Goal: Task Accomplishment & Management: Manage account settings

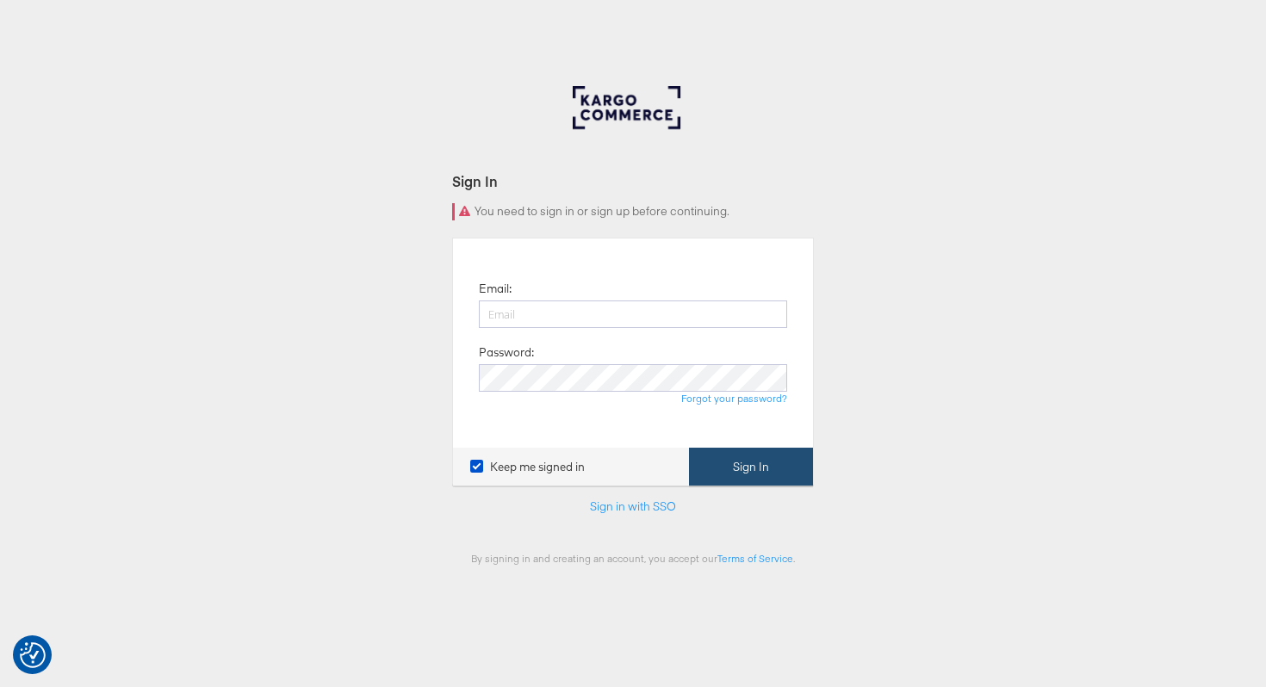
type input "austin.gilliland@kargo.com"
click at [794, 472] on button "Sign In" at bounding box center [751, 467] width 124 height 39
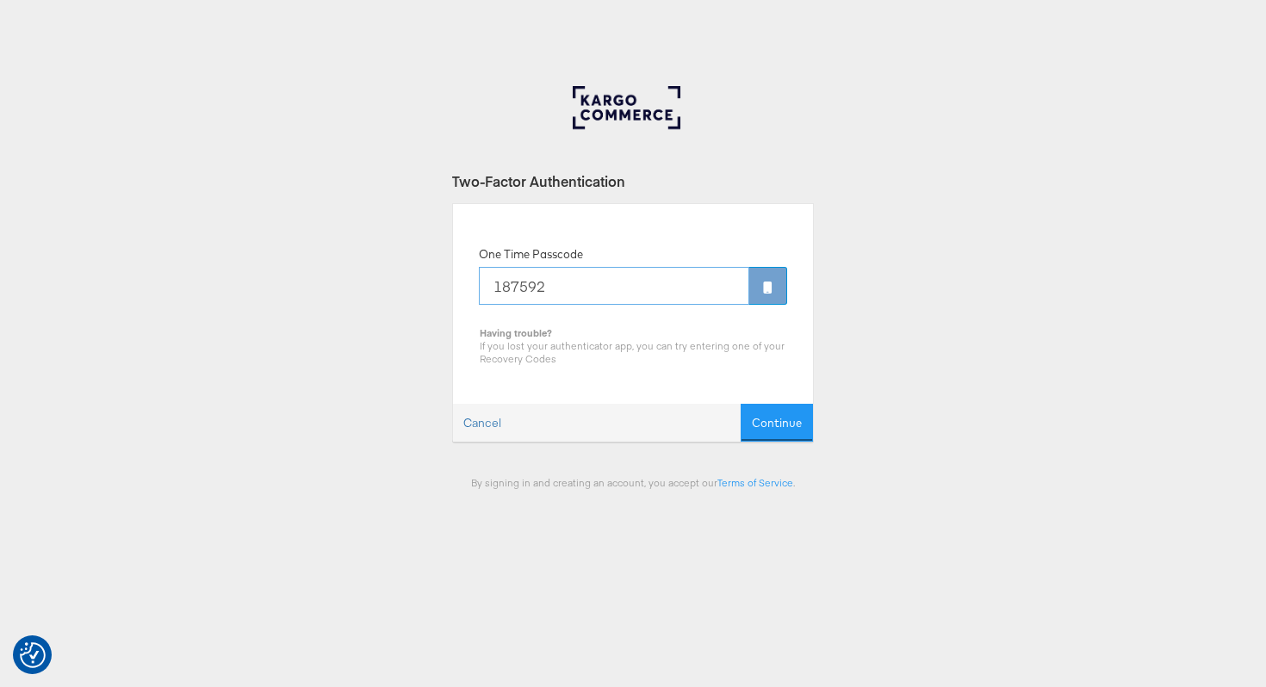
type input "187592"
click at [741, 404] on button "Continue" at bounding box center [777, 423] width 72 height 39
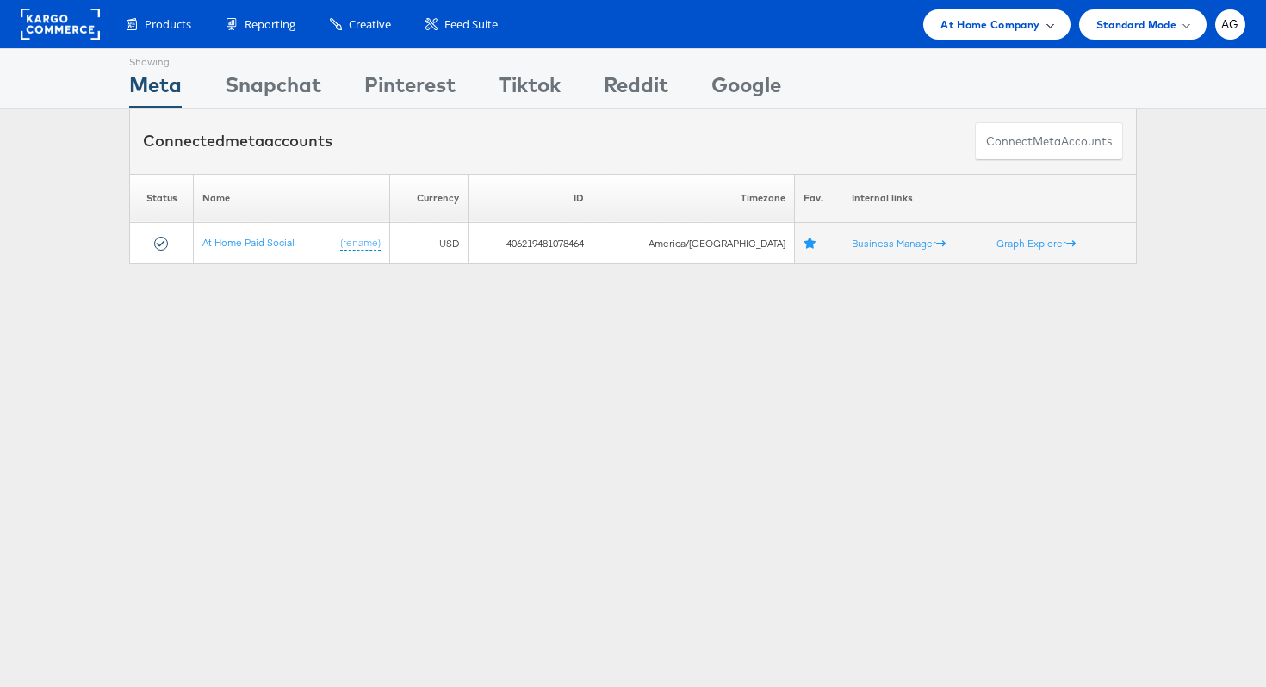
click at [1037, 22] on span "At Home Company" at bounding box center [990, 25] width 99 height 18
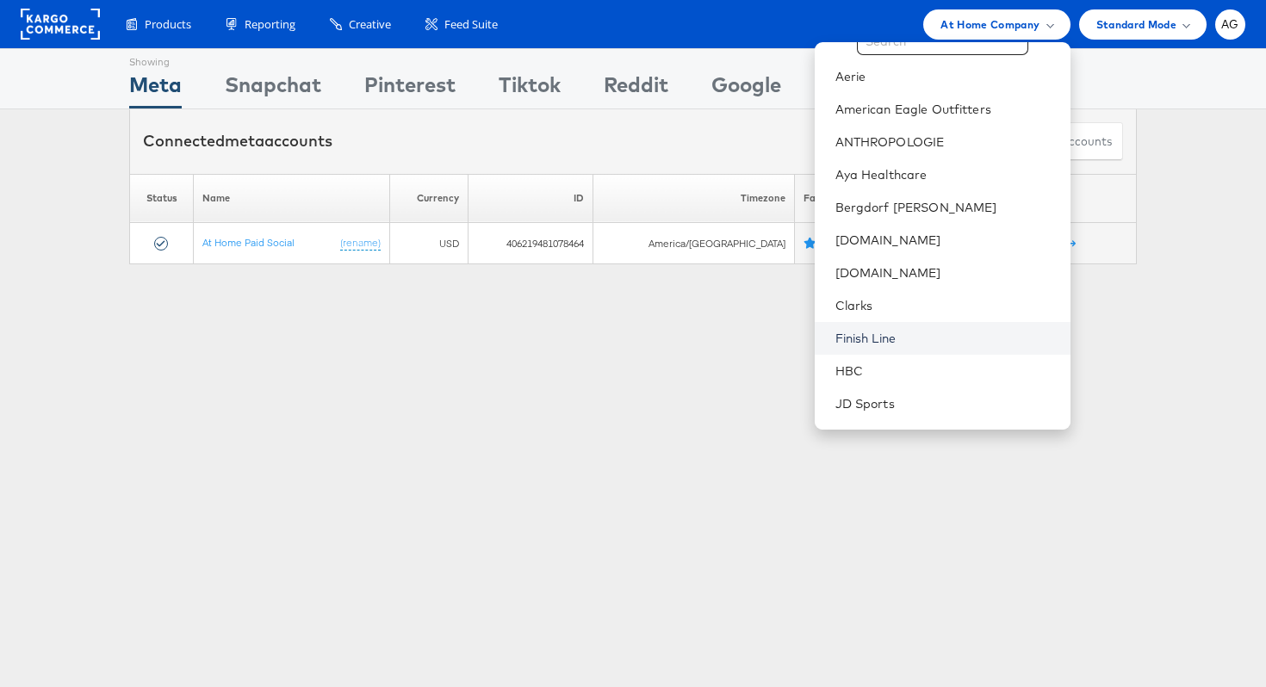
scroll to position [471, 0]
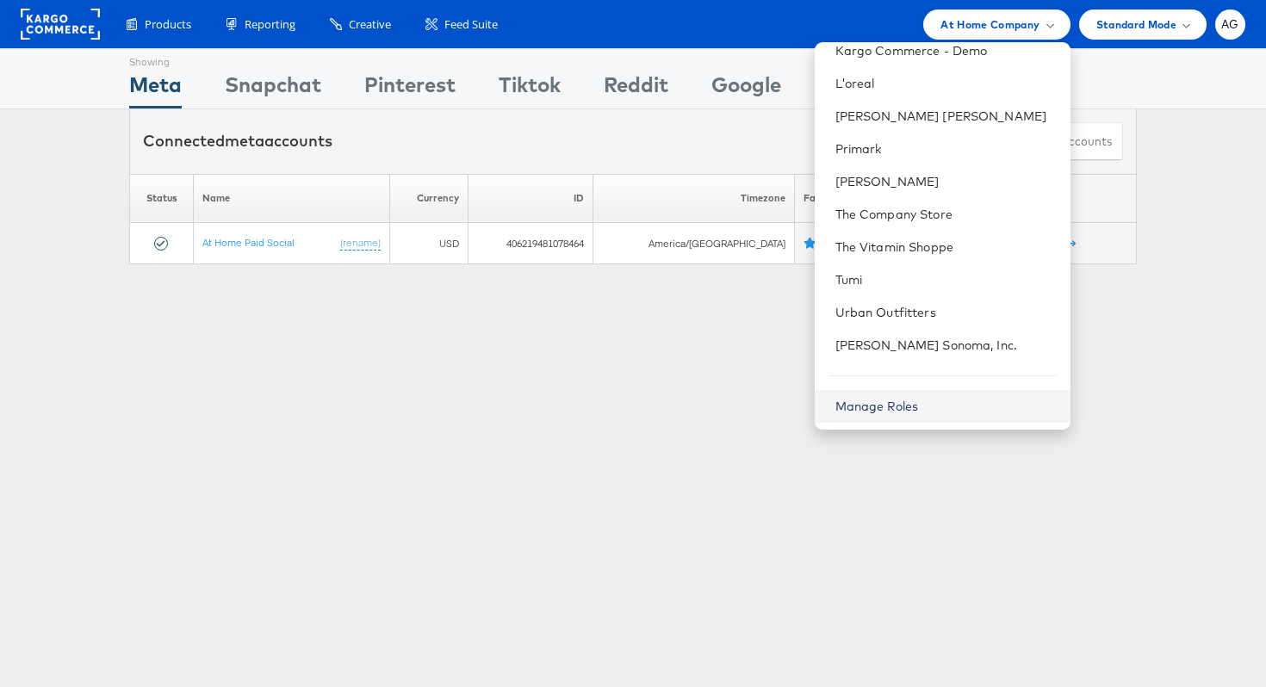
click at [919, 407] on link "Manage Roles" at bounding box center [878, 407] width 84 height 16
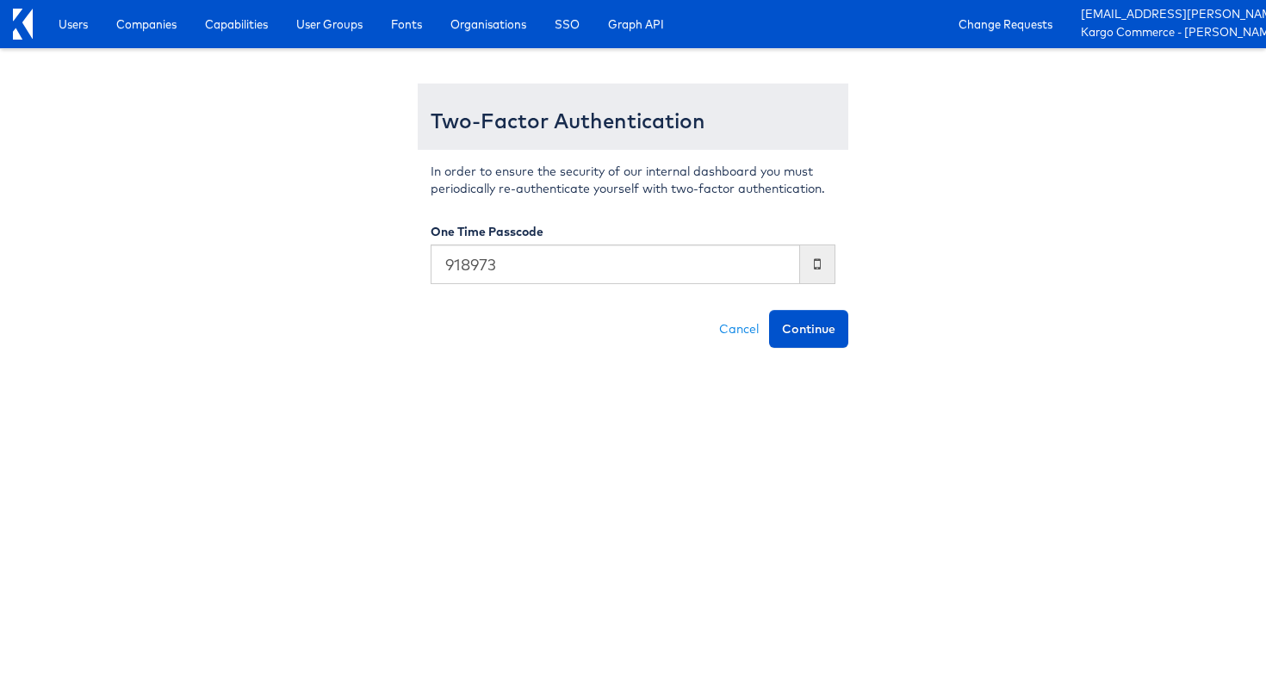
type input "918973"
click at [769, 310] on button "Continue" at bounding box center [808, 329] width 79 height 38
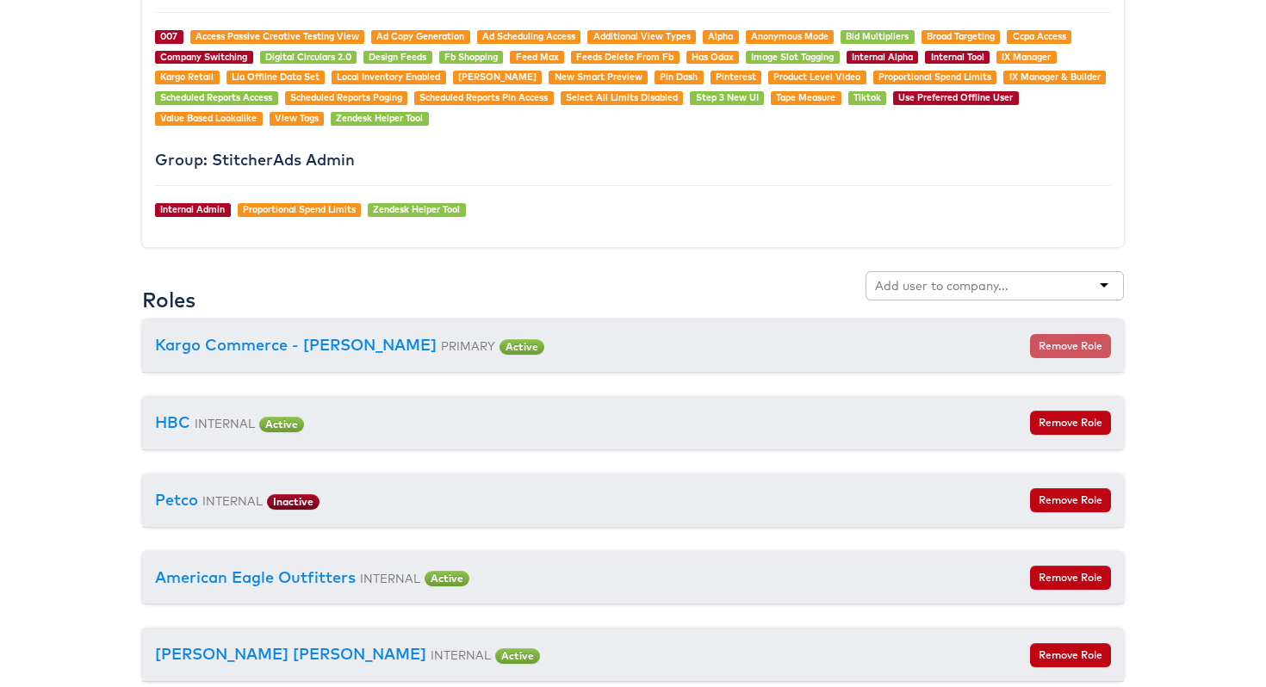
scroll to position [1573, 0]
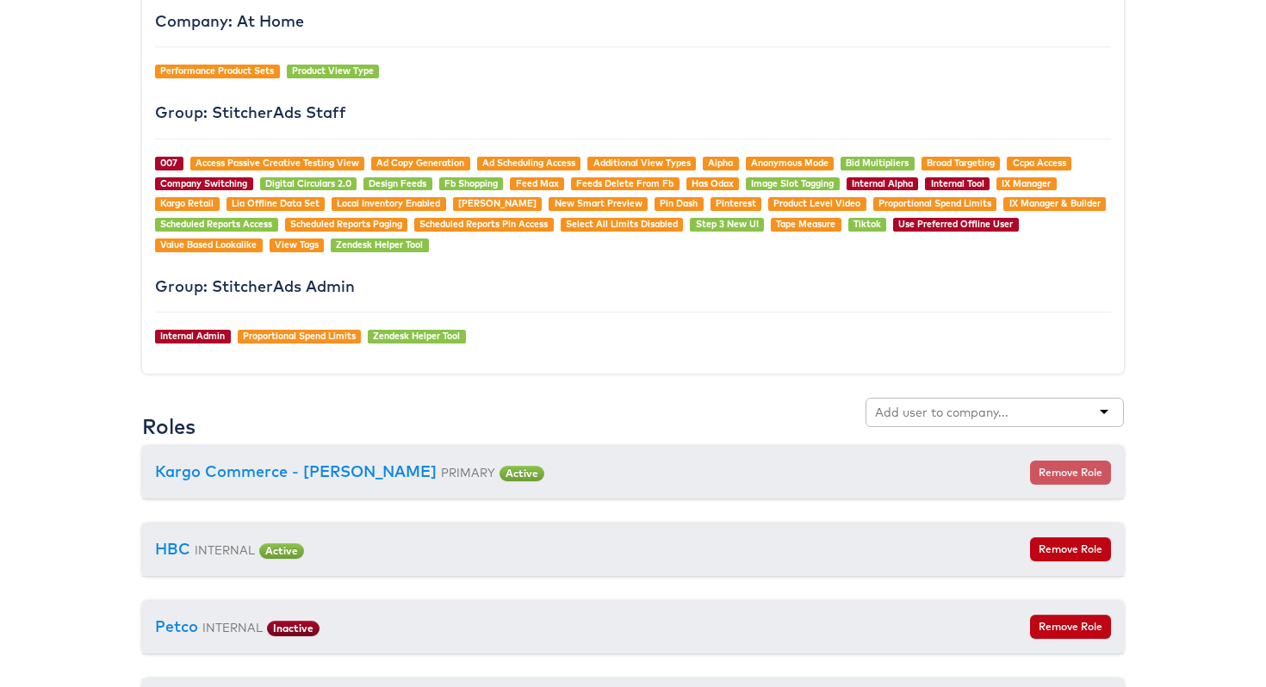
click at [936, 413] on input "text" at bounding box center [943, 412] width 136 height 17
type input "boot barn"
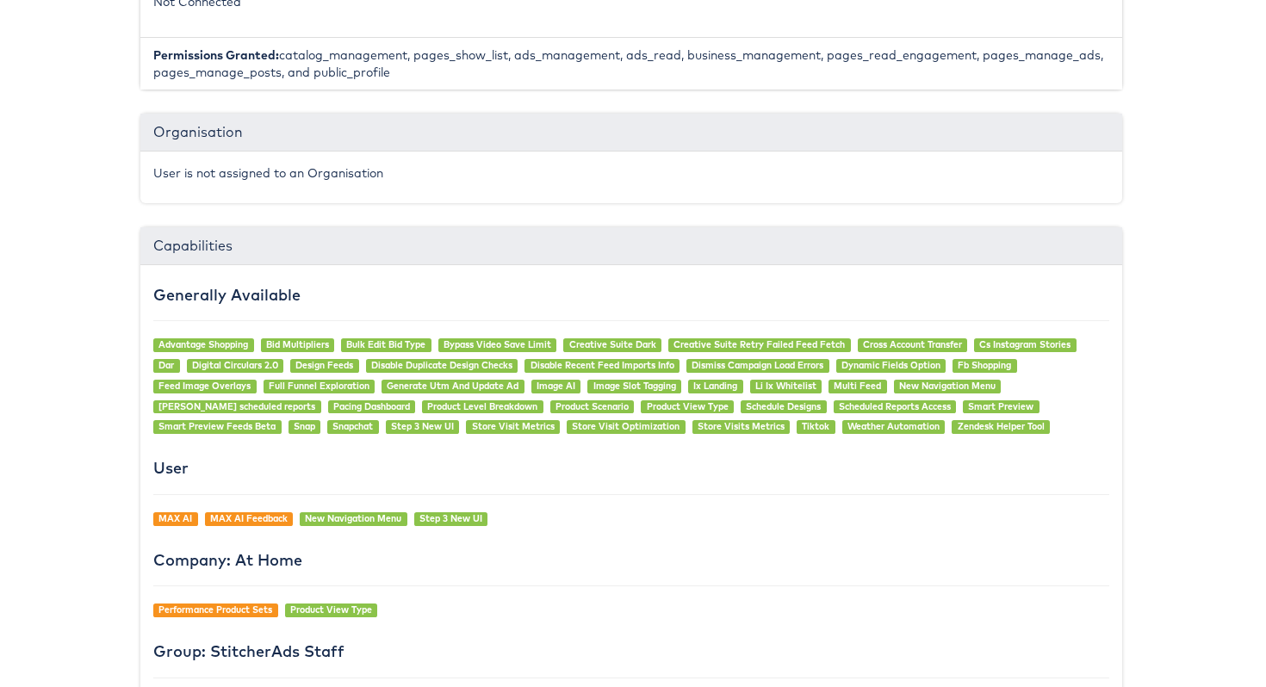
scroll to position [0, 2]
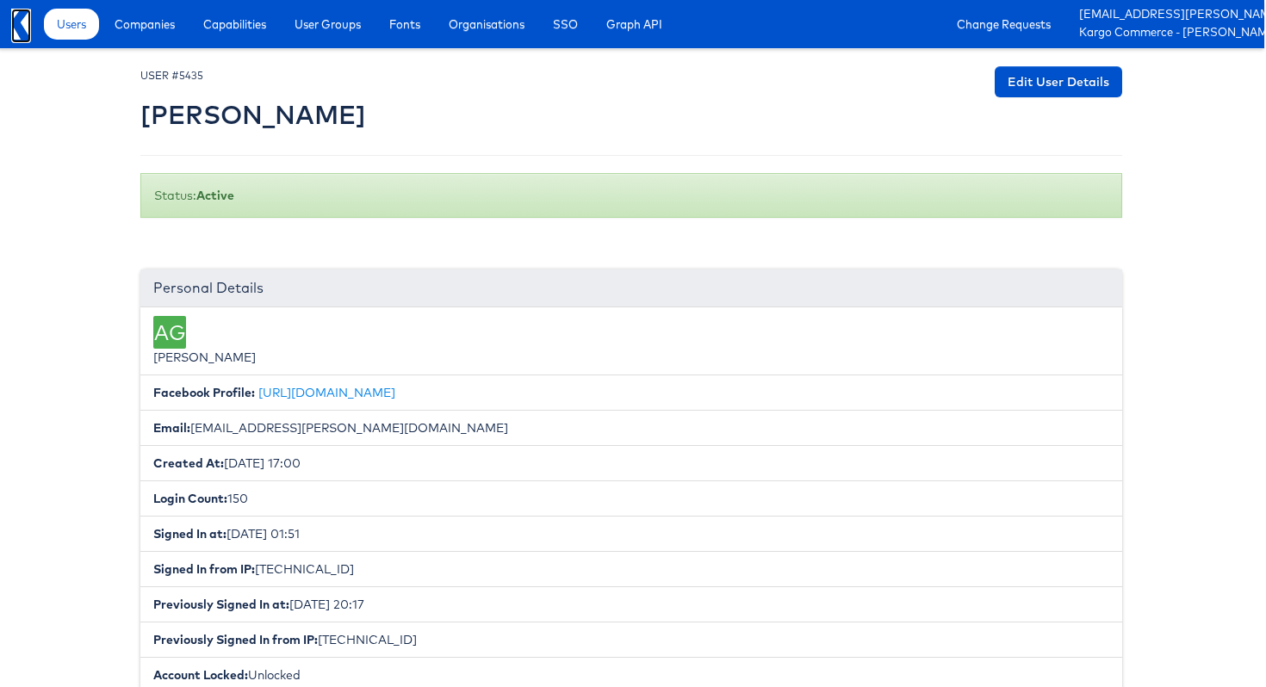
click at [15, 22] on icon at bounding box center [21, 24] width 20 height 31
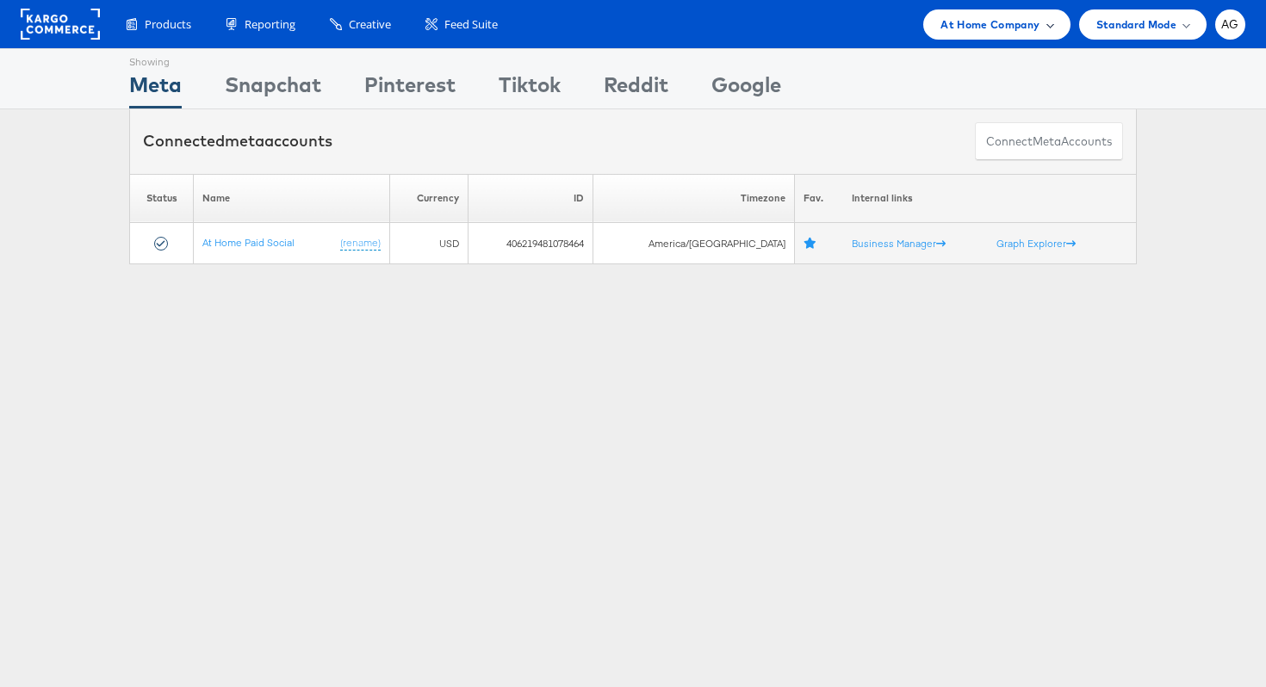
click at [1012, 33] on div "At Home Company" at bounding box center [996, 24] width 146 height 30
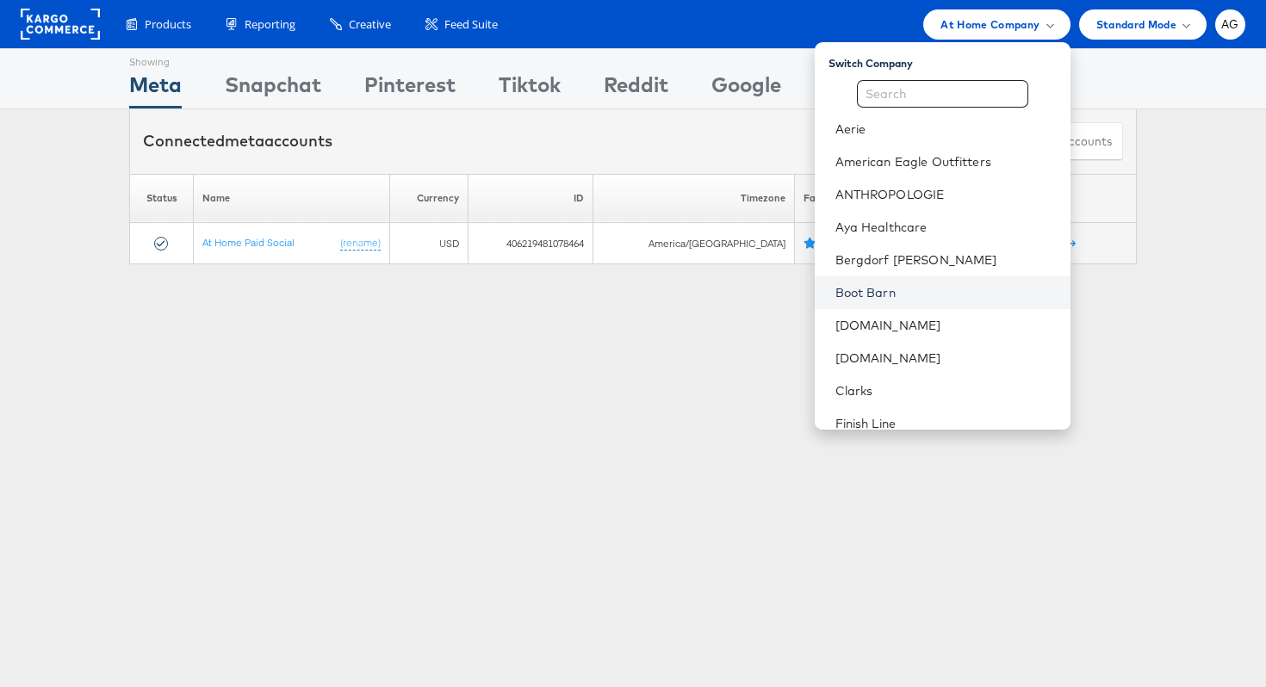
click at [908, 288] on link "Boot Barn" at bounding box center [946, 292] width 221 height 17
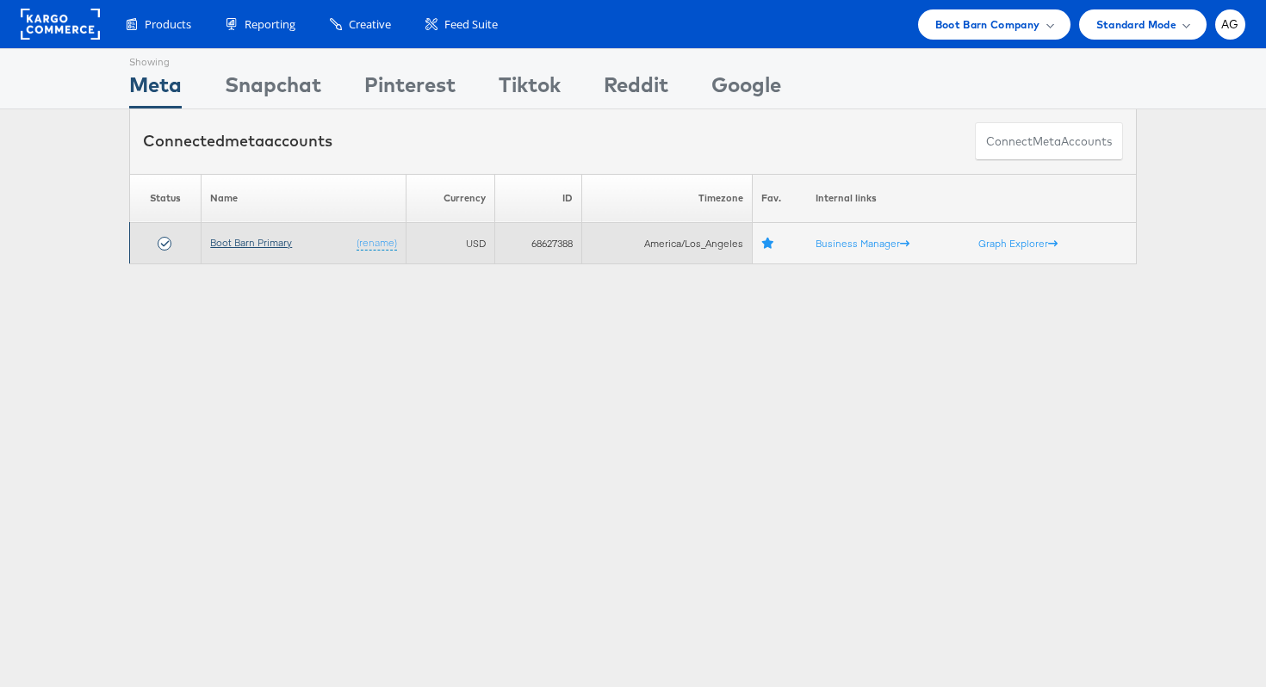
click at [258, 241] on link "Boot Barn Primary" at bounding box center [251, 242] width 82 height 13
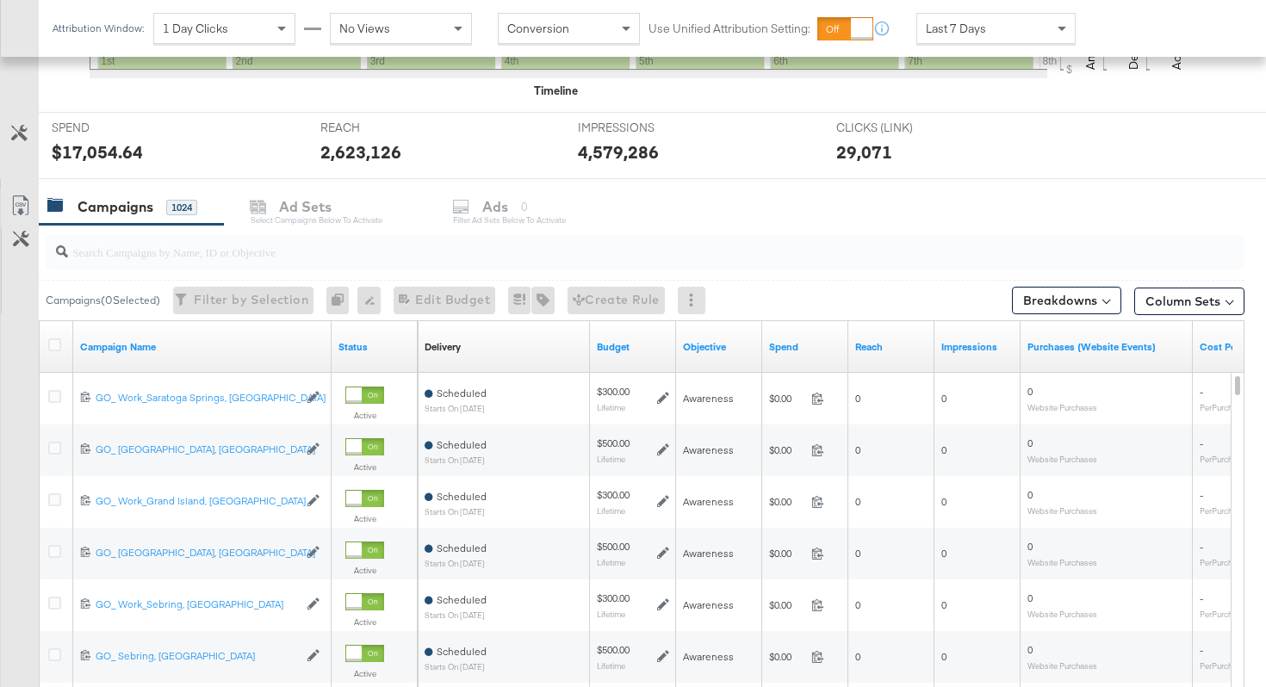
scroll to position [583, 0]
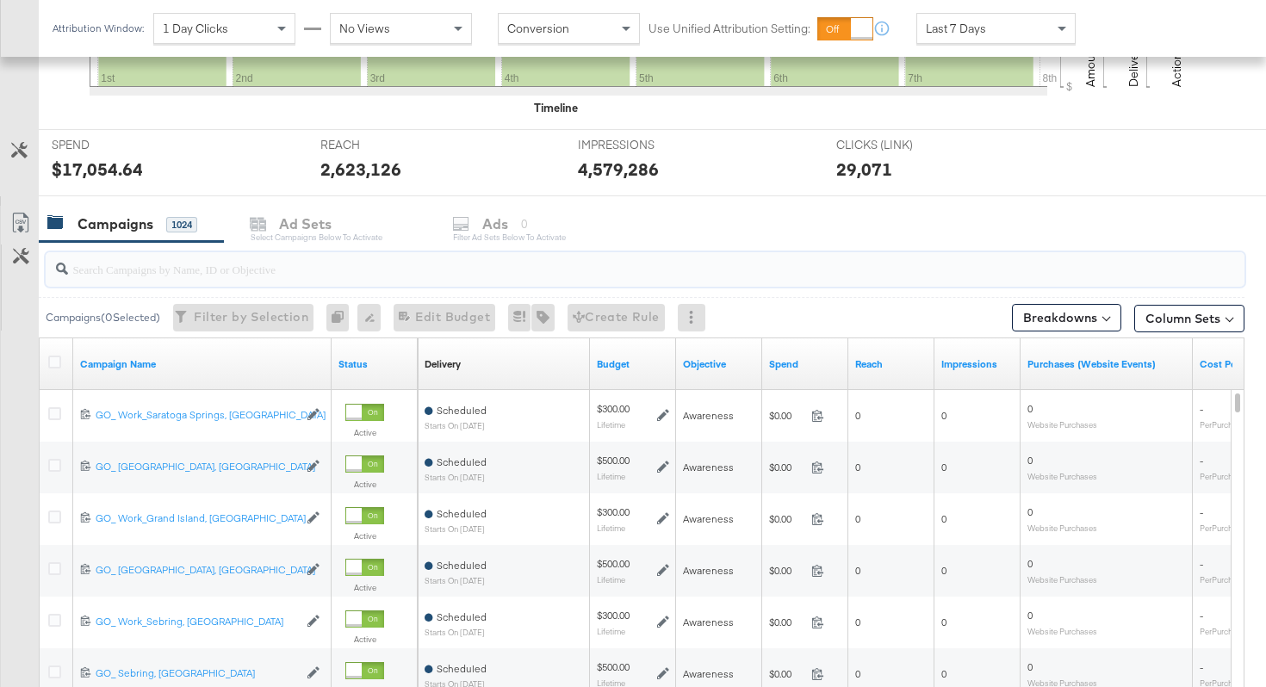
click at [484, 278] on input "search" at bounding box center [603, 262] width 1070 height 34
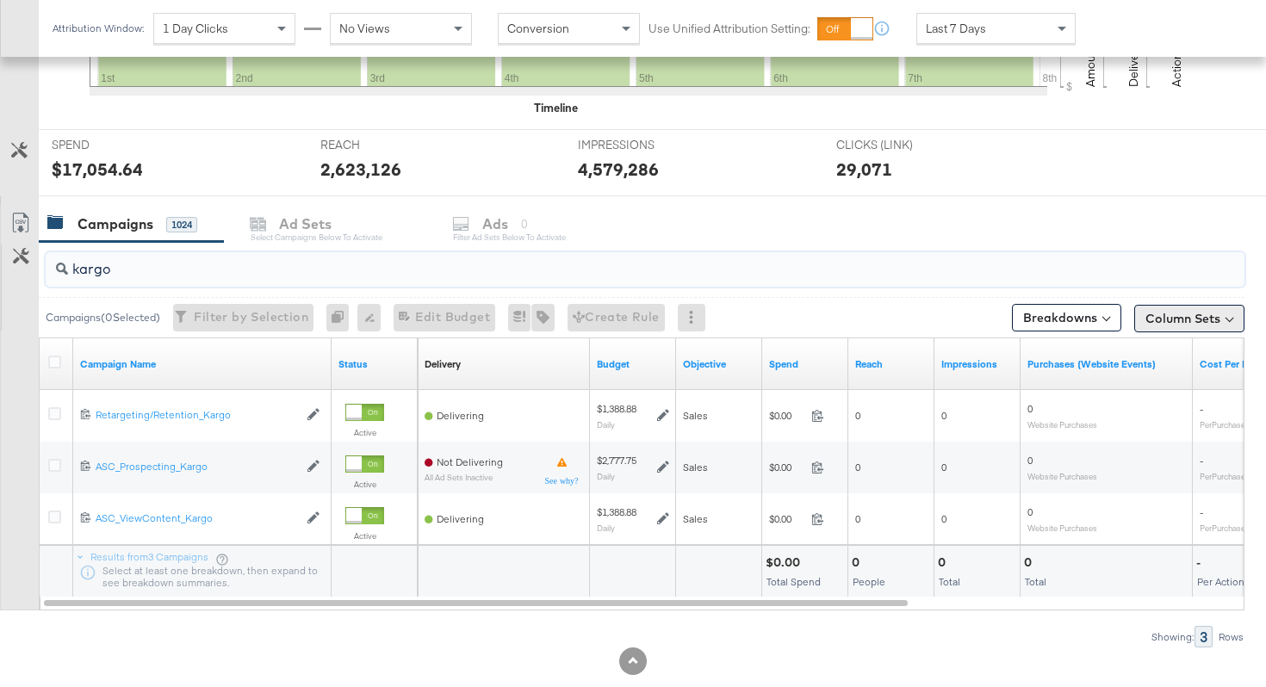
type input "kargo"
click at [1225, 309] on button "Column Sets" at bounding box center [1189, 319] width 110 height 28
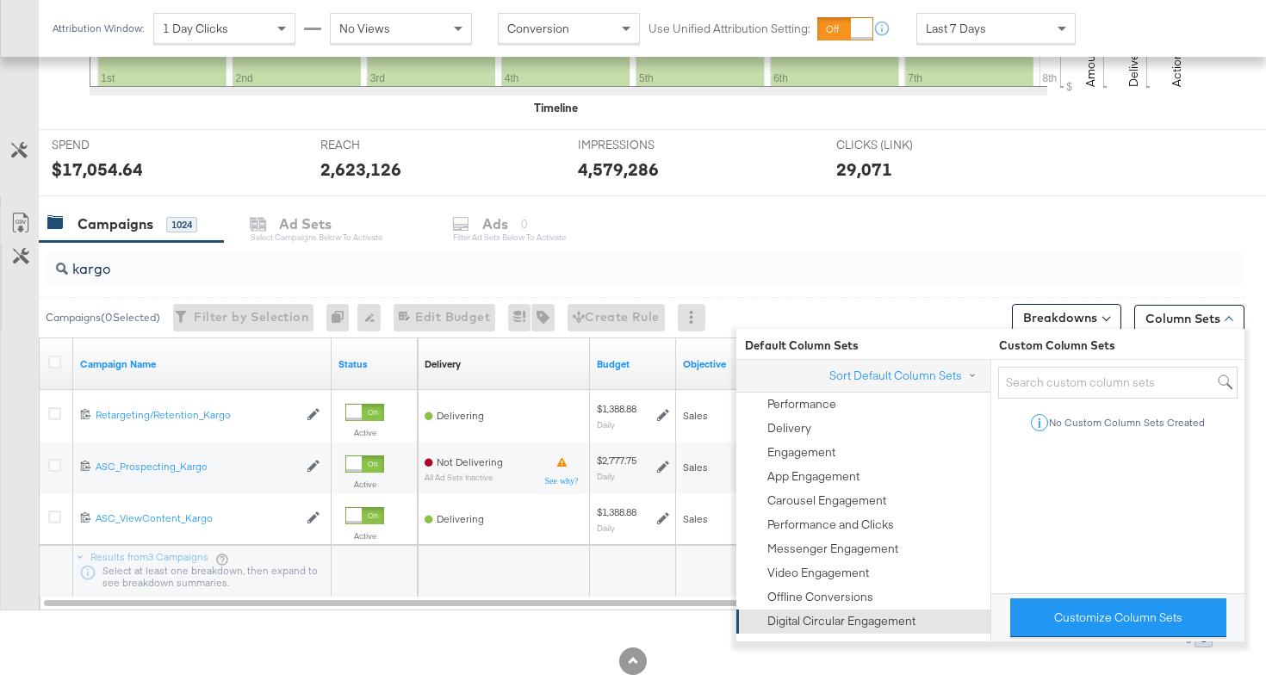
scroll to position [619, 0]
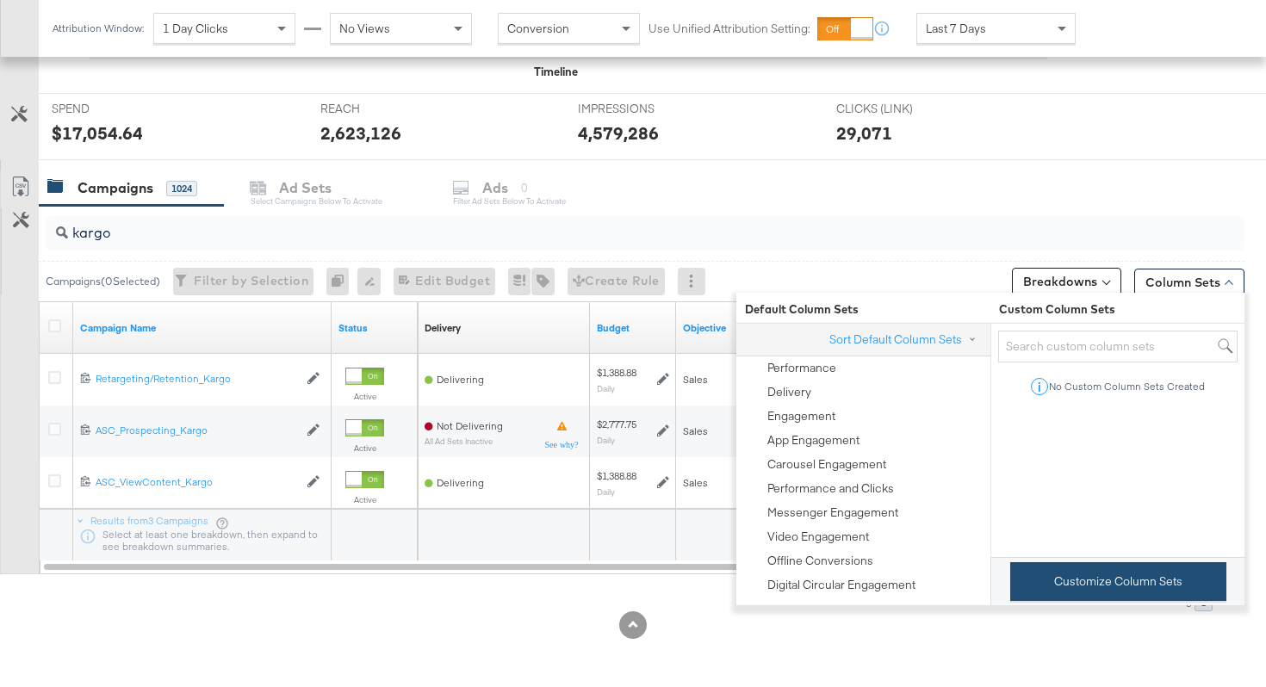
click at [1140, 584] on button "Customize Column Sets" at bounding box center [1118, 581] width 216 height 39
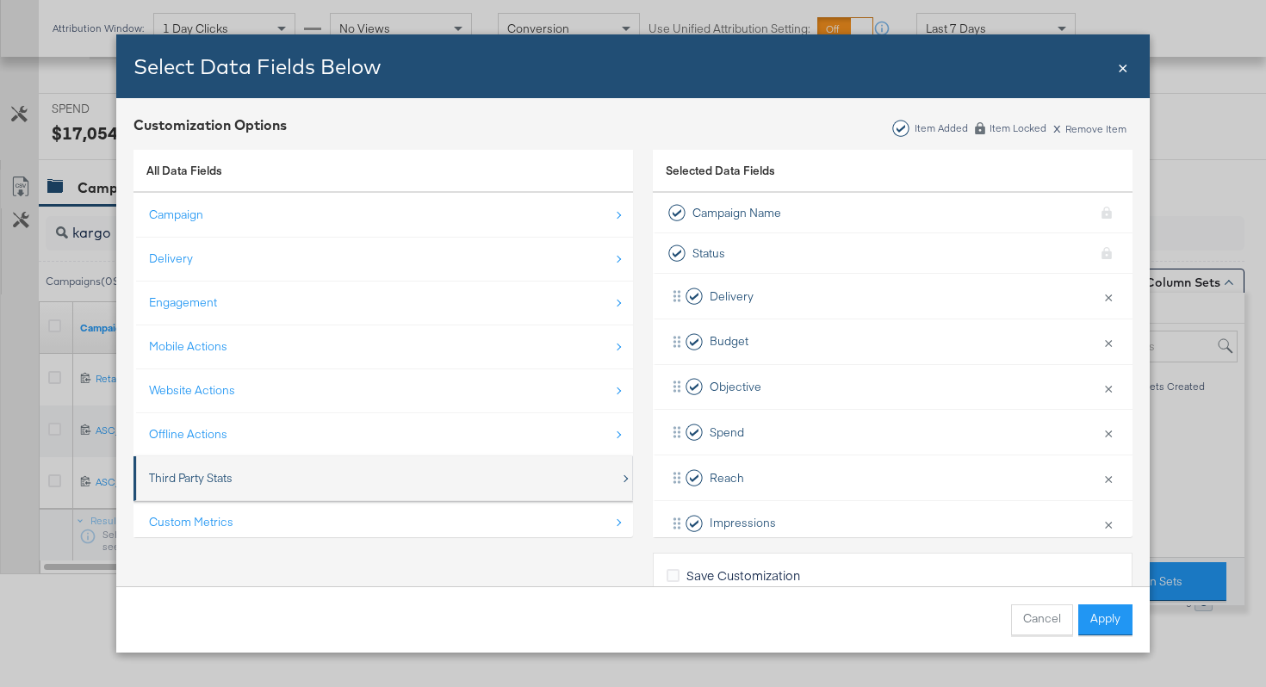
scroll to position [25, 0]
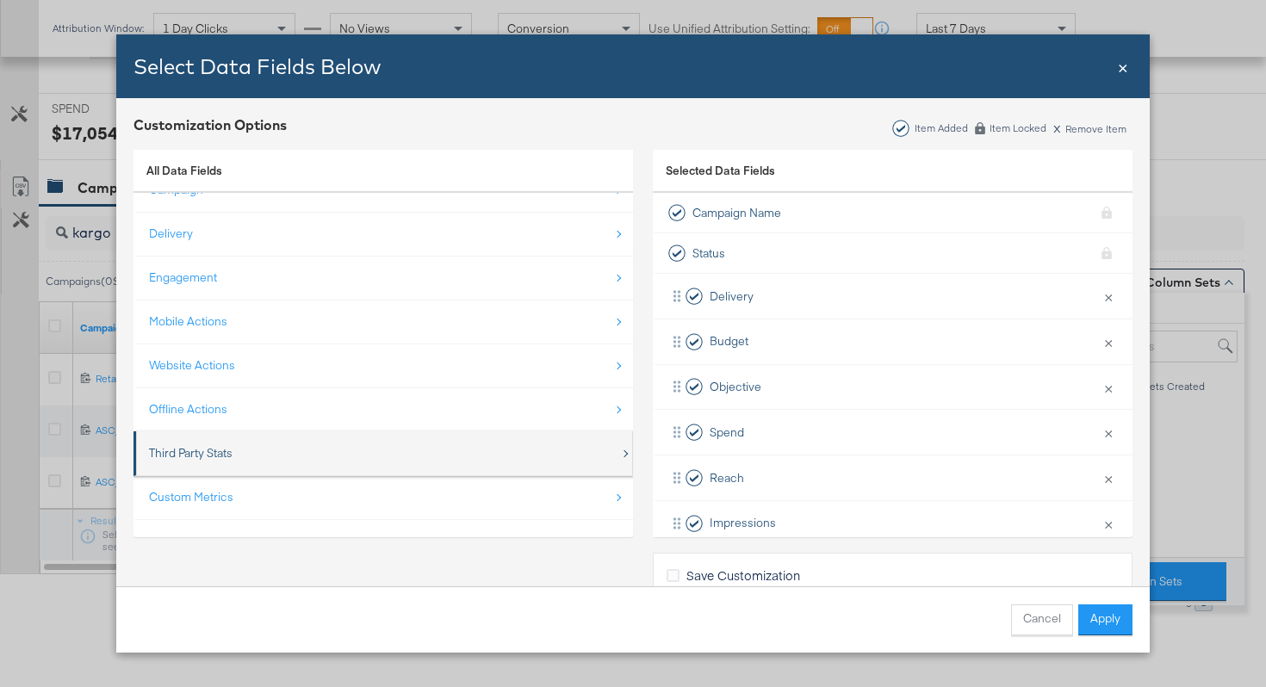
click at [475, 463] on div "Third Party Stats" at bounding box center [384, 453] width 471 height 35
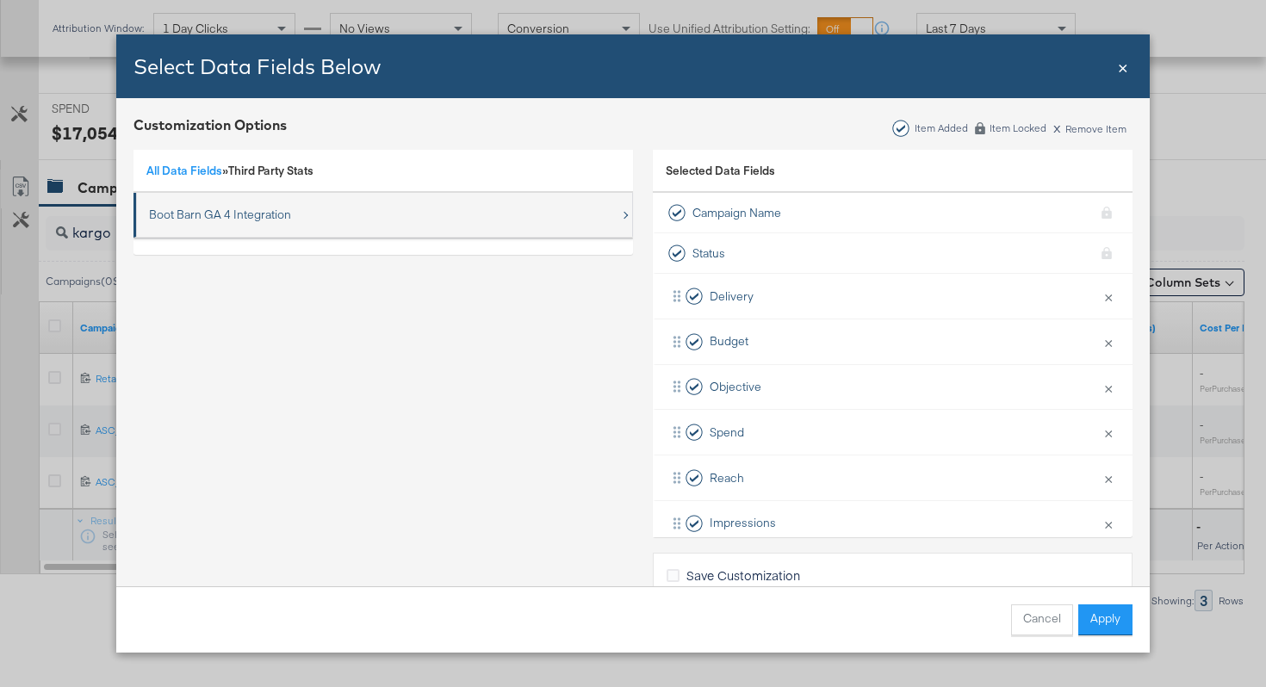
click at [465, 213] on div "Boot Barn GA 4 Integration" at bounding box center [384, 214] width 471 height 35
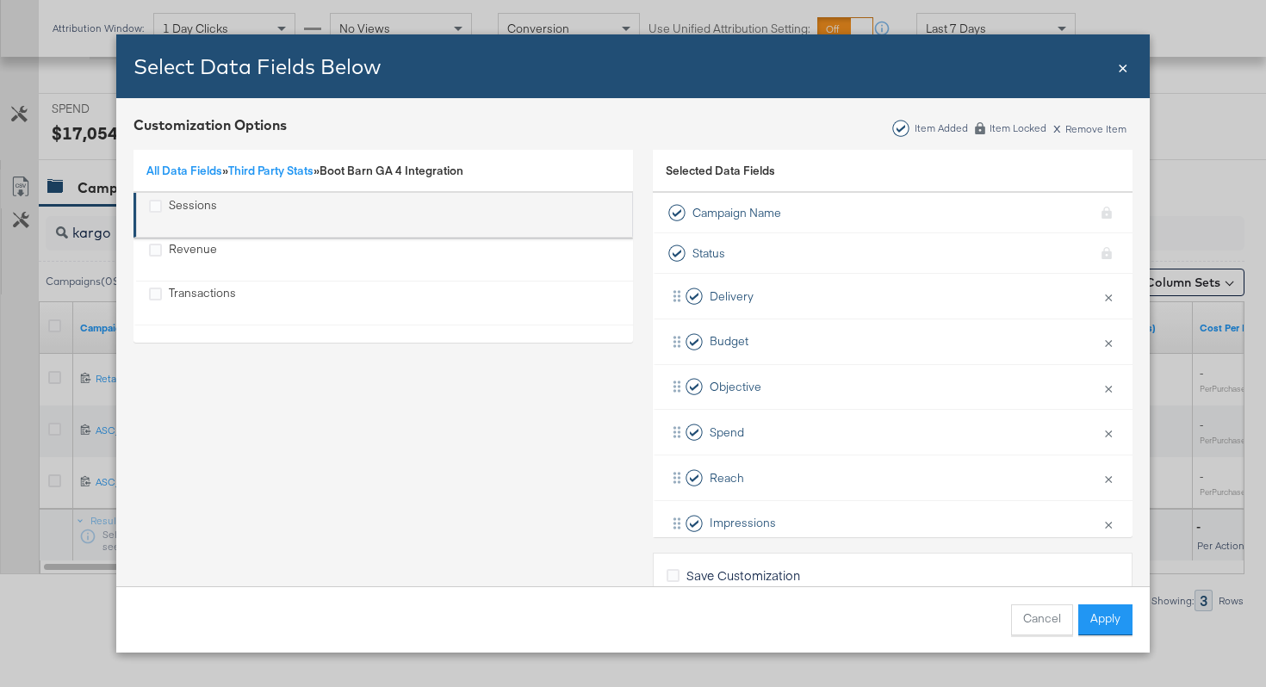
click at [214, 211] on div "Sessions" at bounding box center [193, 214] width 48 height 35
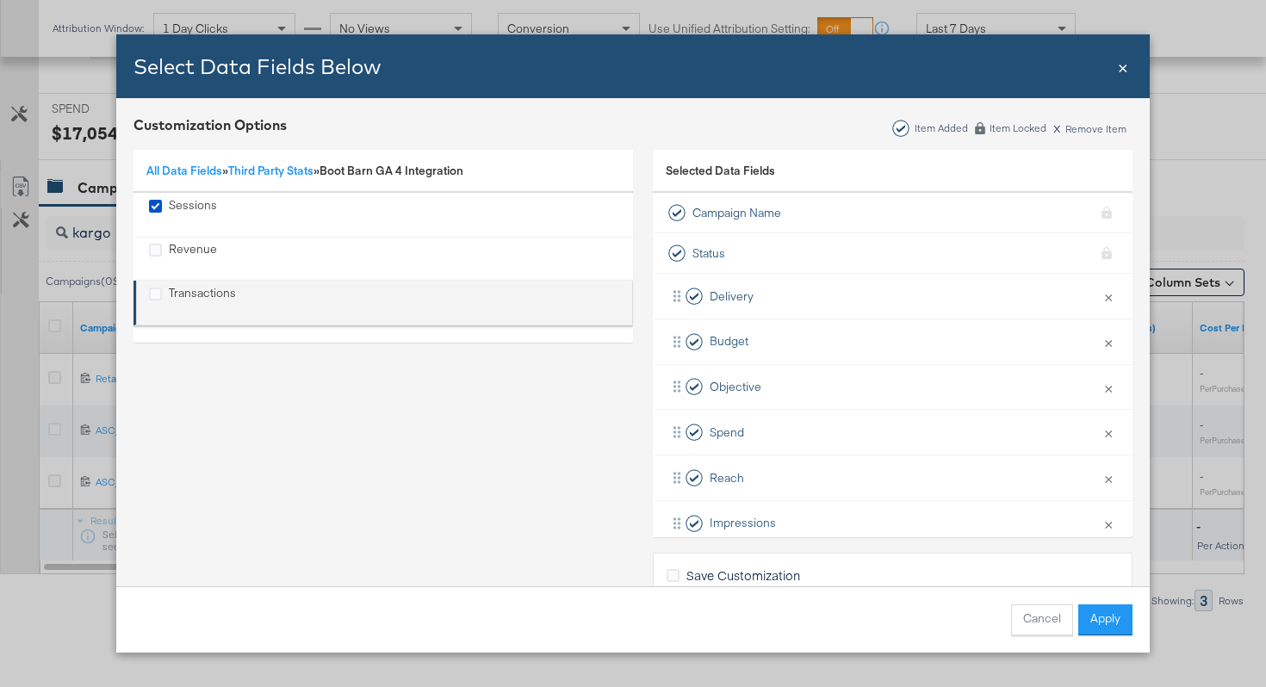
click at [190, 295] on div "Transactions" at bounding box center [202, 302] width 67 height 35
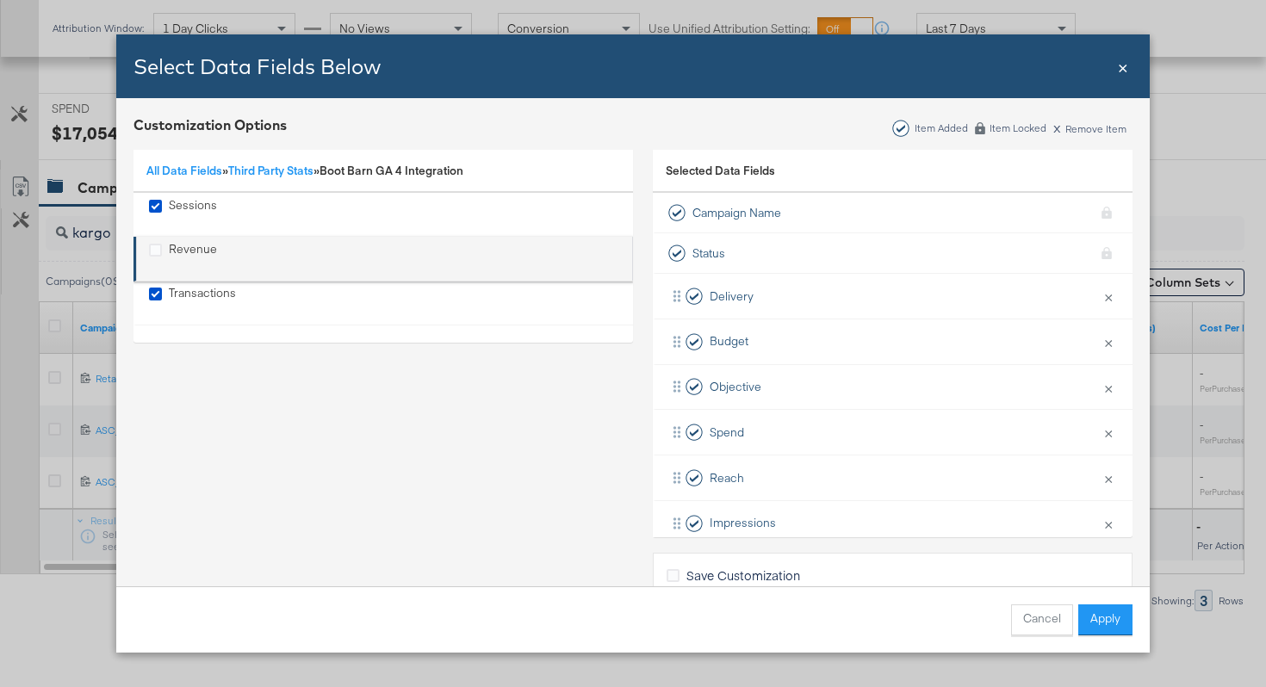
click at [192, 254] on div "Revenue" at bounding box center [193, 258] width 48 height 35
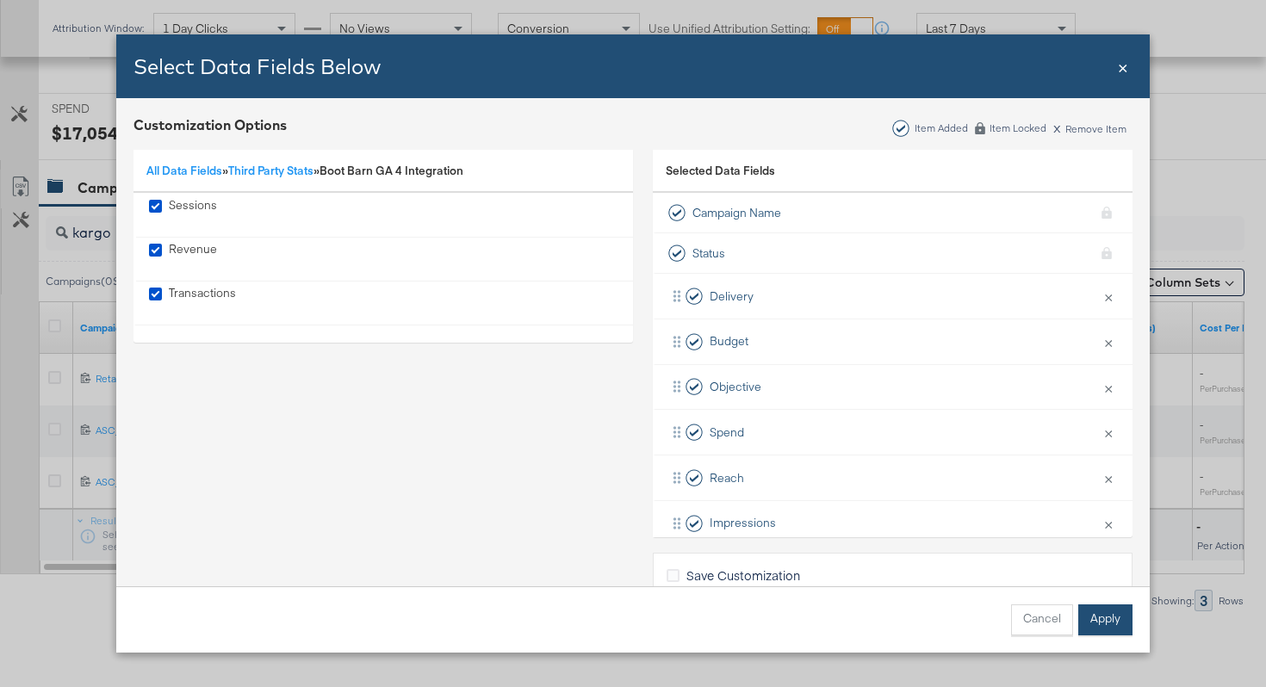
click at [1096, 618] on button "Apply" at bounding box center [1105, 620] width 54 height 31
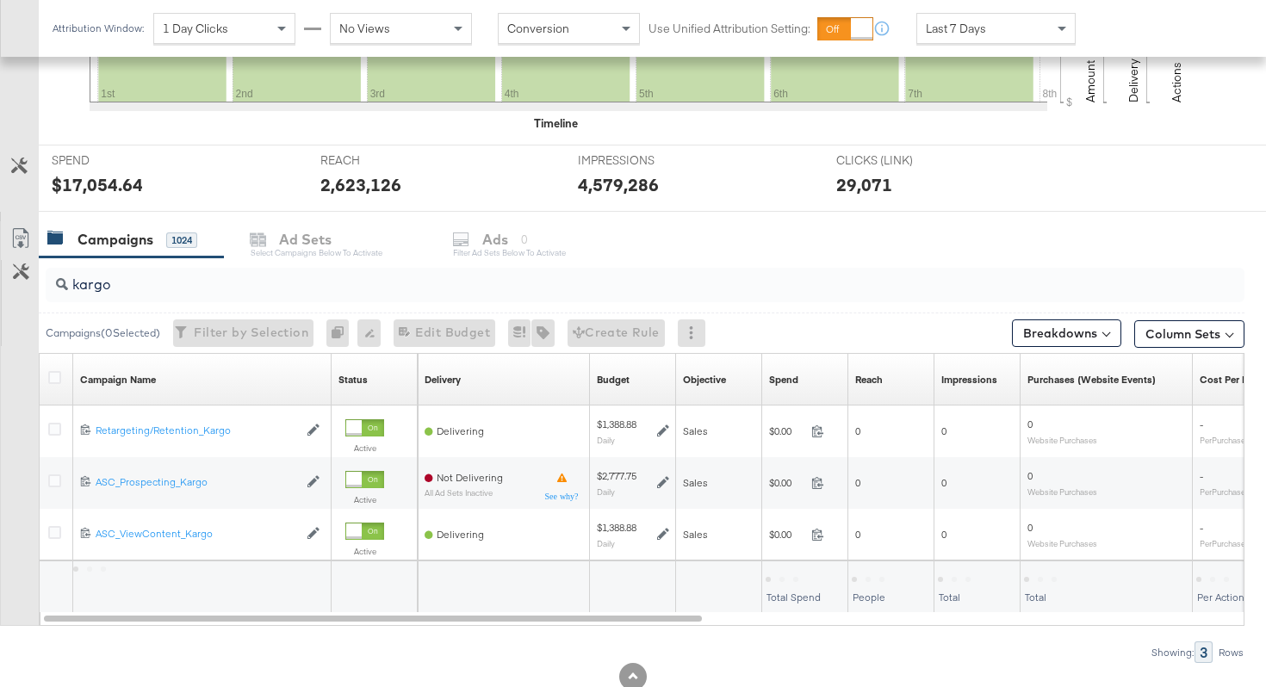
scroll to position [619, 0]
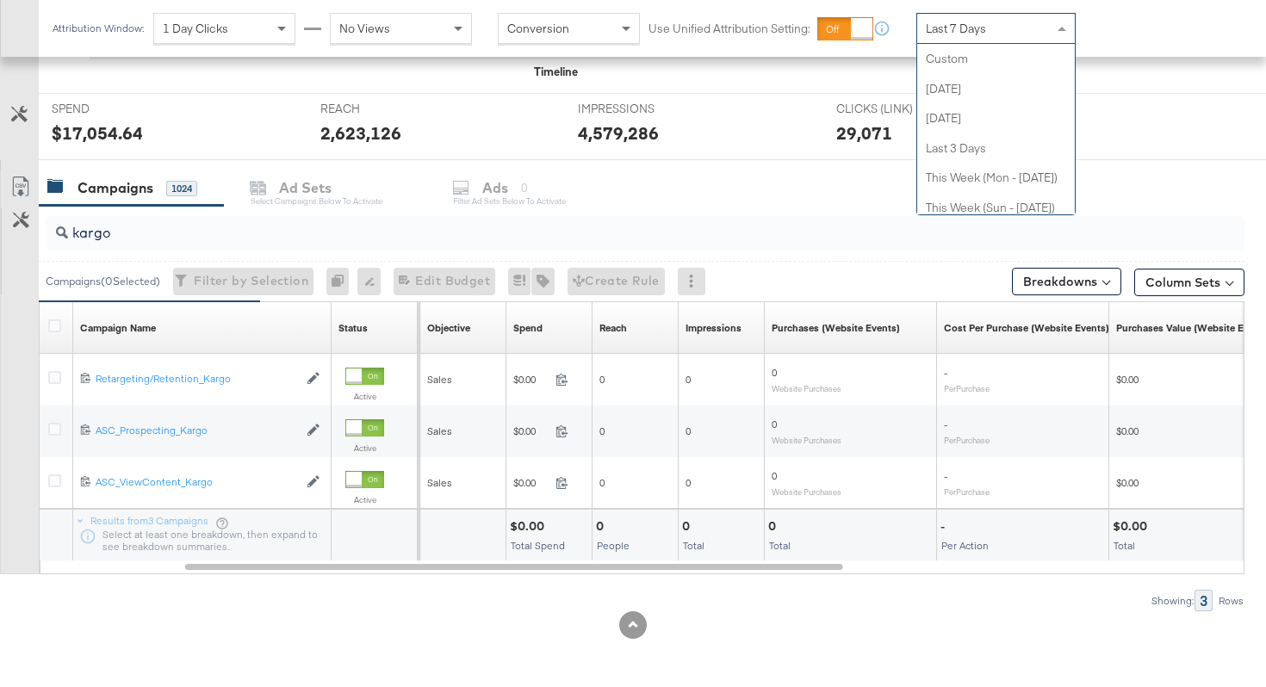
click at [984, 31] on span "Last 7 Days" at bounding box center [956, 29] width 60 height 16
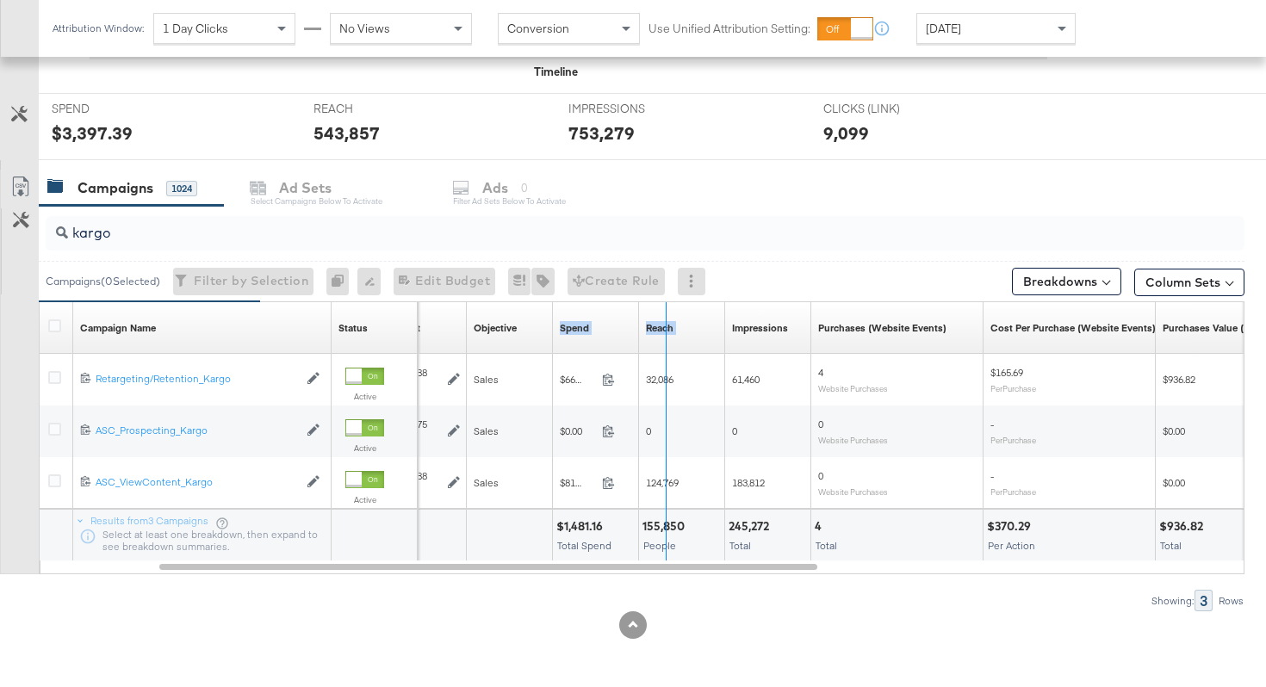
drag, startPoint x: 634, startPoint y: 312, endPoint x: 731, endPoint y: 314, distance: 97.4
click at [731, 314] on div "Budget Sorting Unavailable Objective Sorting Unavailable Spend Sorting Unavaila…" at bounding box center [1112, 328] width 1809 height 52
drag, startPoint x: 634, startPoint y: 312, endPoint x: 705, endPoint y: 316, distance: 71.6
click at [705, 316] on div "Budget Sorting Unavailable Objective Sorting Unavailable Spend Sorting Unavaila…" at bounding box center [1112, 328] width 1809 height 52
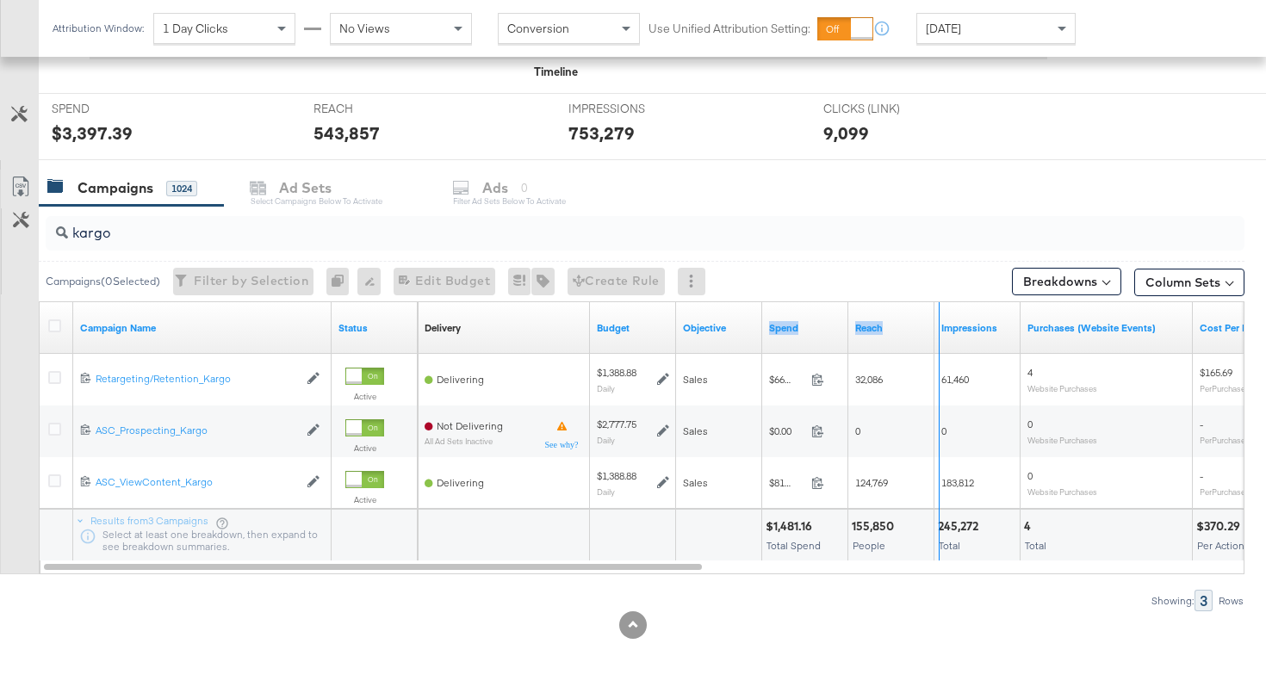
drag, startPoint x: 847, startPoint y: 319, endPoint x: 938, endPoint y: 331, distance: 92.1
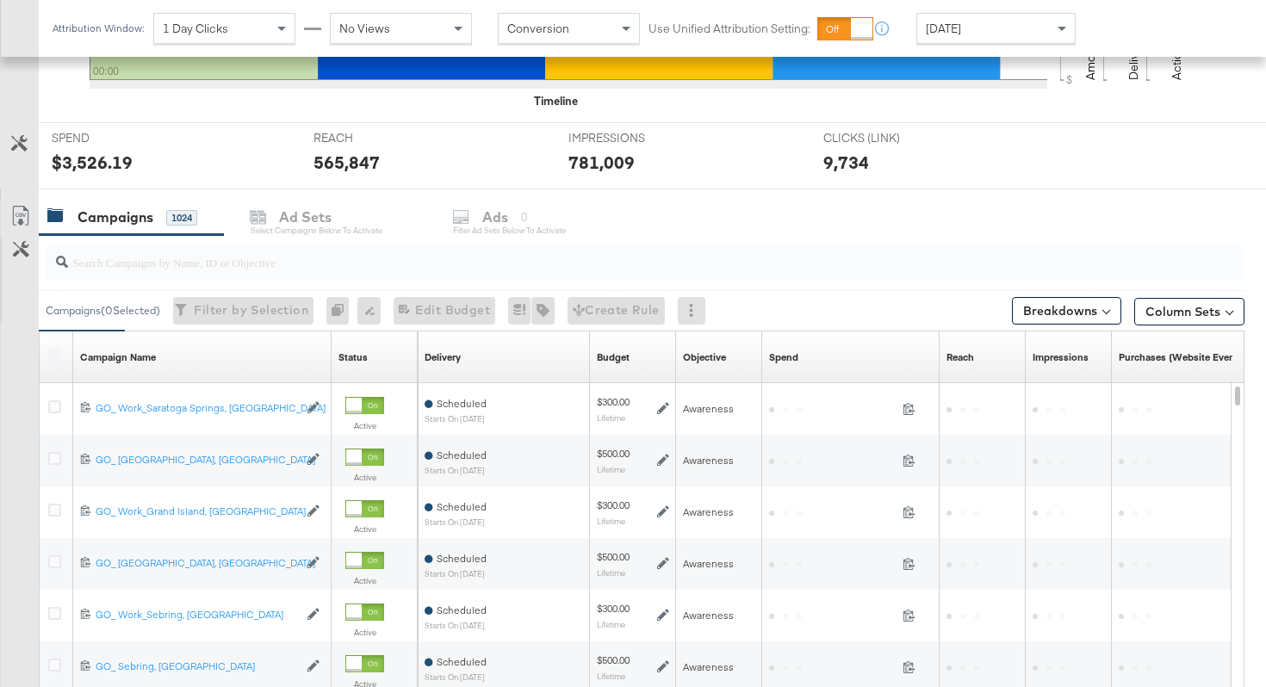
scroll to position [659, 0]
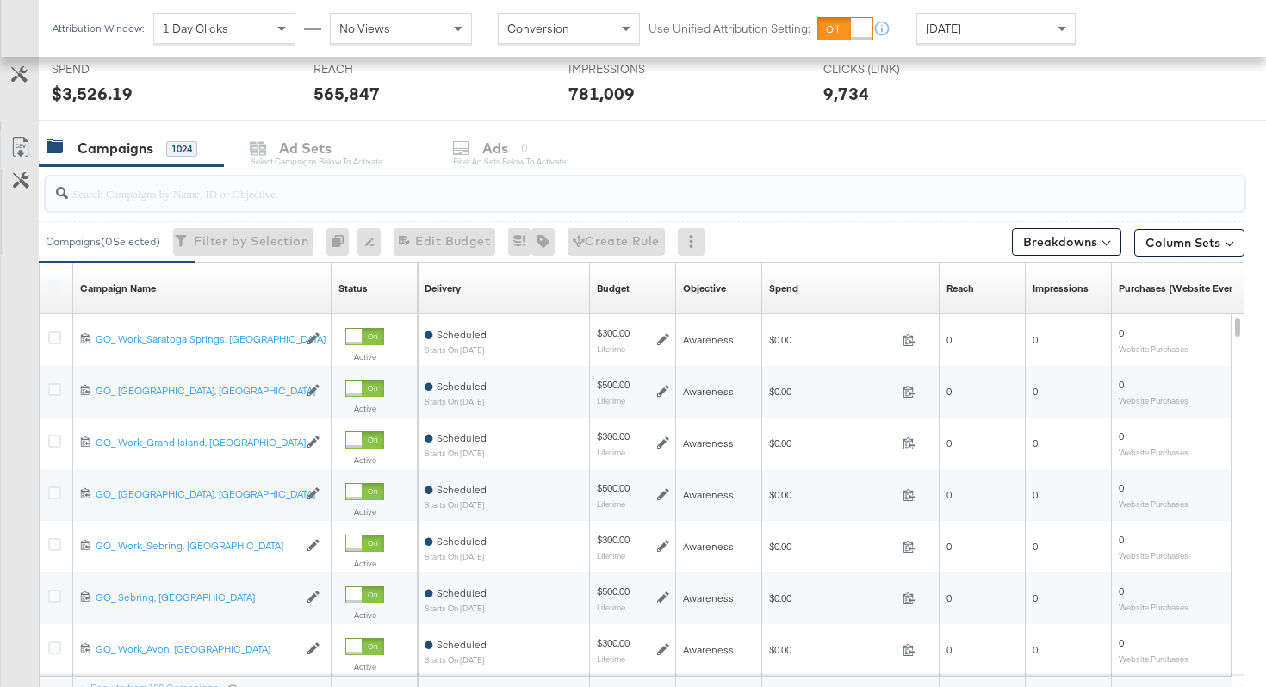
click at [260, 197] on input "search" at bounding box center [603, 187] width 1070 height 34
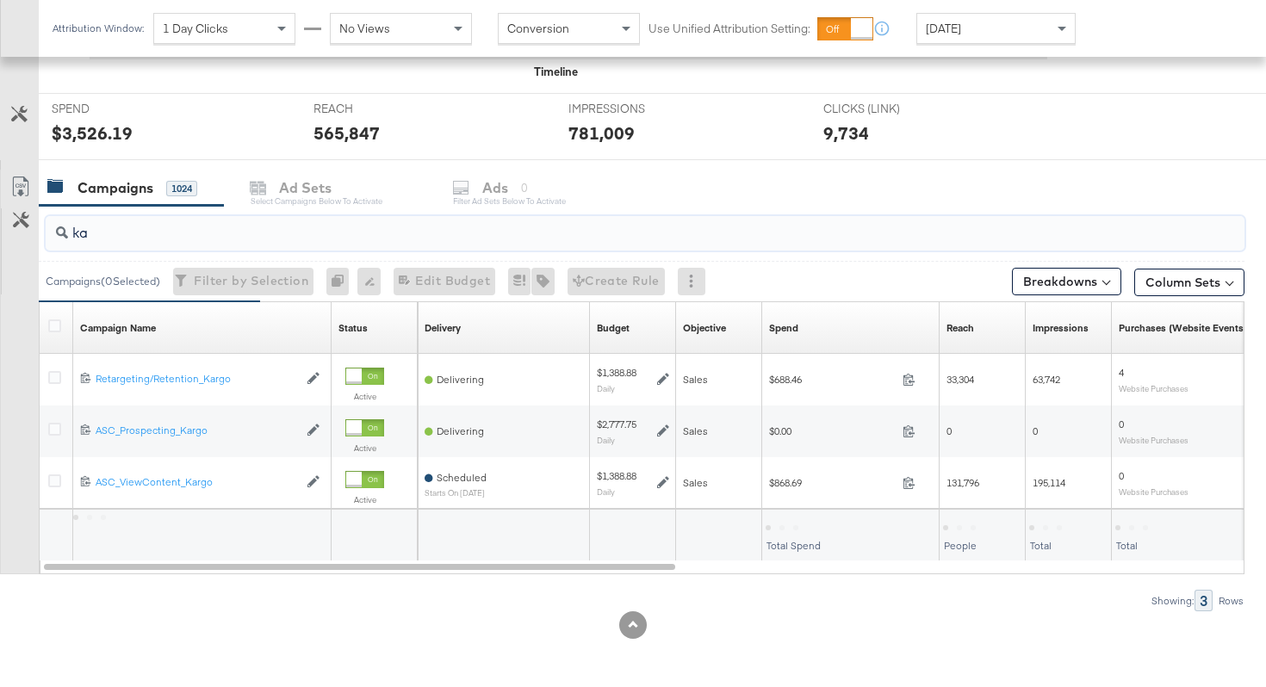
scroll to position [619, 0]
type input "kargo"
